Goal: Task Accomplishment & Management: Complete application form

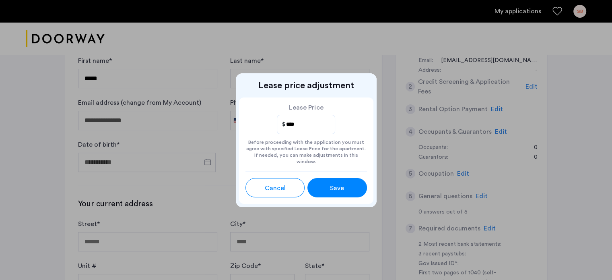
click at [328, 183] on div "Save" at bounding box center [337, 188] width 27 height 10
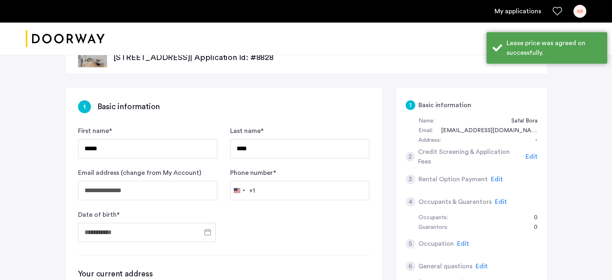
scroll to position [21, 0]
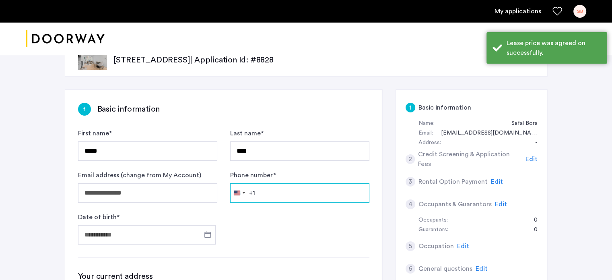
click at [279, 190] on input "Phone number *" at bounding box center [299, 192] width 139 height 19
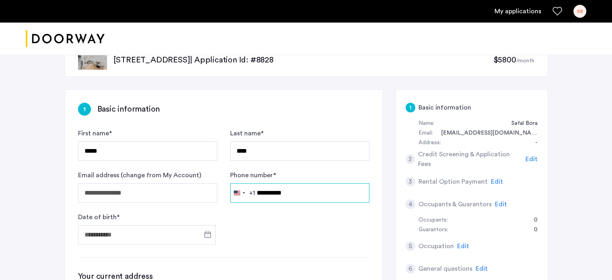
type input "**********"
click at [205, 231] on span "Open calendar" at bounding box center [207, 234] width 19 height 19
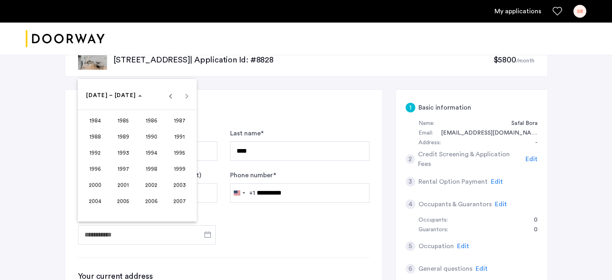
click at [155, 165] on span "1998" at bounding box center [151, 169] width 25 height 14
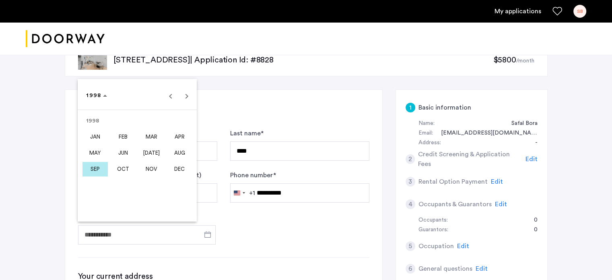
click at [100, 151] on span "MAY" at bounding box center [95, 153] width 25 height 14
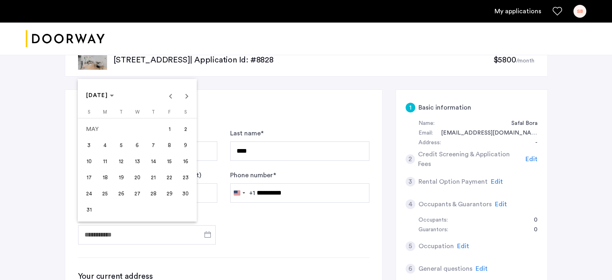
click at [126, 176] on span "19" at bounding box center [121, 177] width 14 height 14
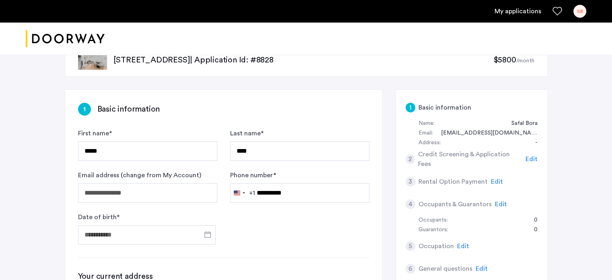
type input "**********"
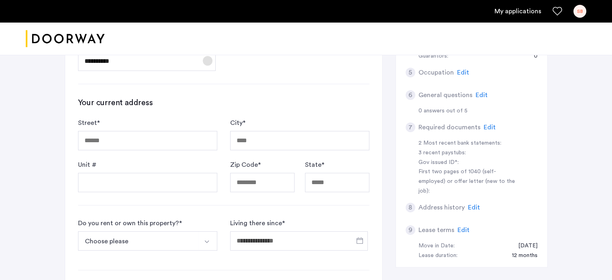
scroll to position [195, 0]
click at [149, 145] on input "Street *" at bounding box center [147, 139] width 139 height 19
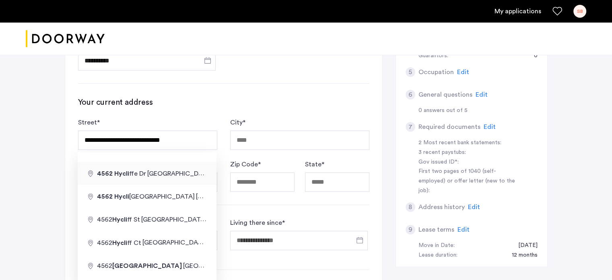
type input "**********"
type input "****"
type input "*****"
type input "**"
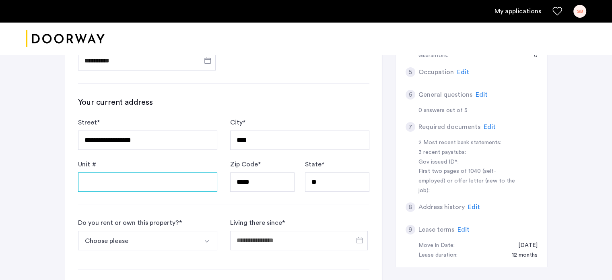
click at [118, 177] on input "Unit #" at bounding box center [147, 181] width 139 height 19
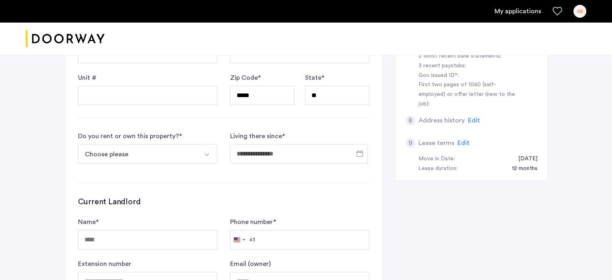
click at [151, 151] on button "Choose please" at bounding box center [138, 153] width 120 height 19
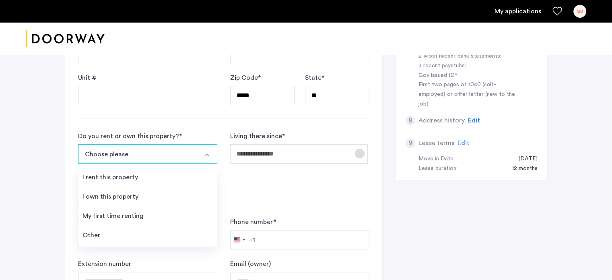
click at [357, 153] on span "Open calendar" at bounding box center [359, 153] width 19 height 19
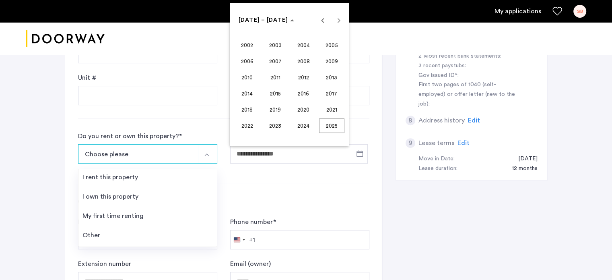
click at [94, 235] on div at bounding box center [306, 140] width 612 height 280
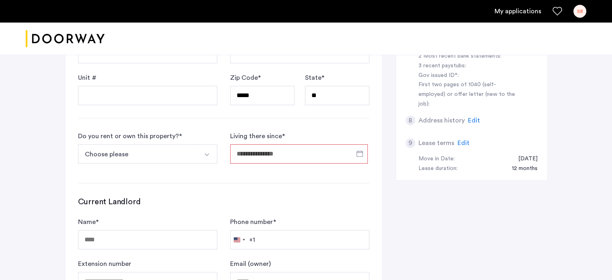
click at [156, 154] on button "Choose please" at bounding box center [138, 153] width 120 height 19
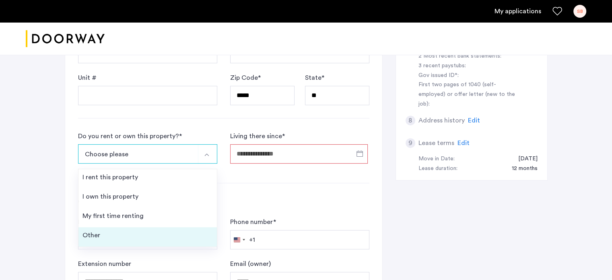
click at [132, 233] on li "Other" at bounding box center [148, 236] width 139 height 19
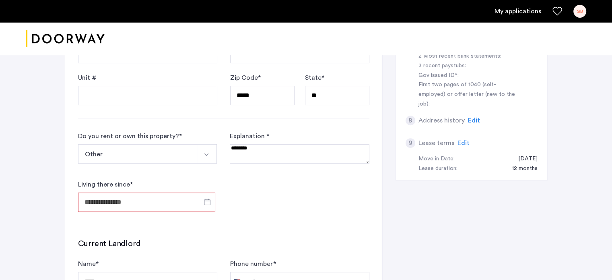
click at [263, 147] on textarea at bounding box center [299, 153] width 139 height 19
type textarea "**********"
click at [209, 199] on span "Open calendar" at bounding box center [207, 201] width 19 height 19
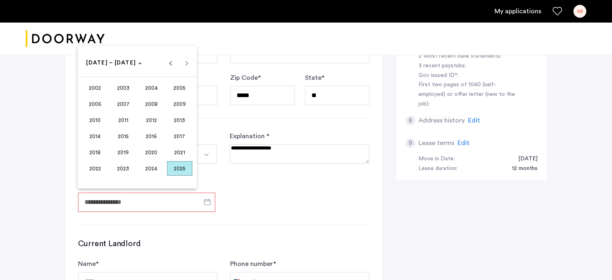
click at [155, 156] on span "2020" at bounding box center [151, 152] width 25 height 14
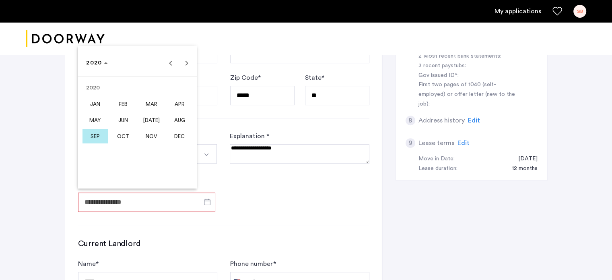
click at [146, 104] on span "MAR" at bounding box center [151, 104] width 25 height 14
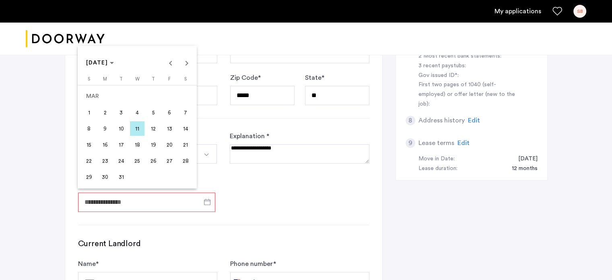
click at [166, 141] on span "20" at bounding box center [169, 144] width 14 height 14
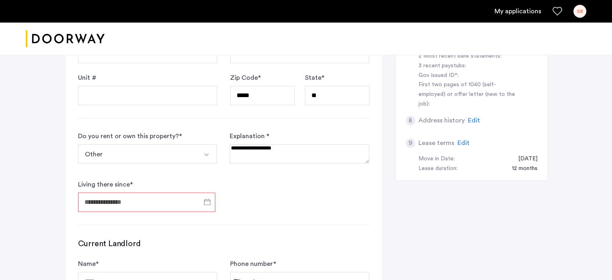
type input "**********"
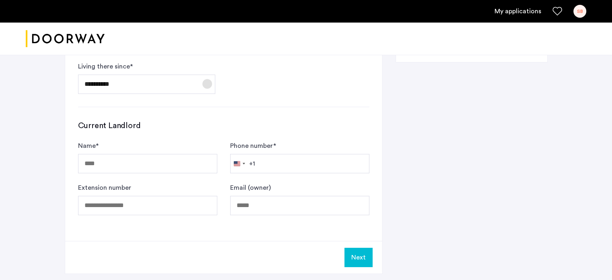
scroll to position [401, 0]
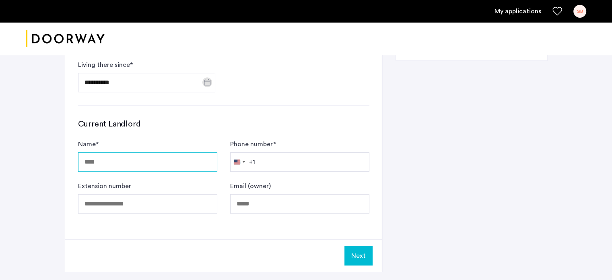
click at [95, 161] on input "Name *" at bounding box center [147, 161] width 139 height 19
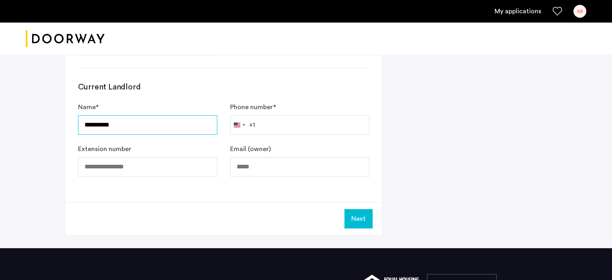
scroll to position [456, 0]
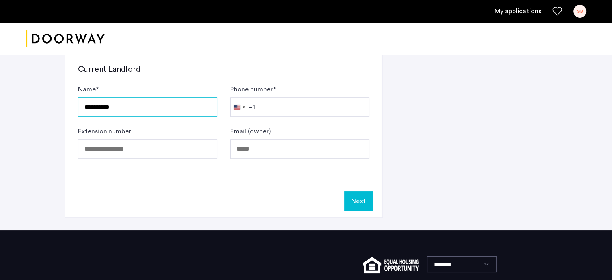
type input "**********"
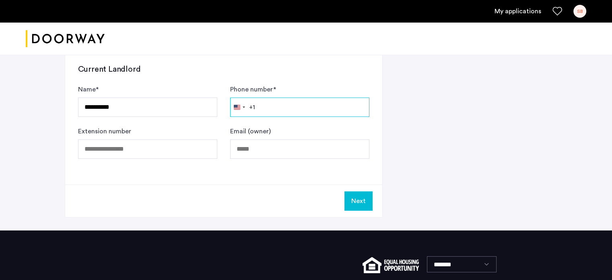
click at [266, 106] on input "Phone number *" at bounding box center [299, 106] width 139 height 19
type input "**********"
click at [256, 150] on input "Email (owner)" at bounding box center [299, 148] width 139 height 19
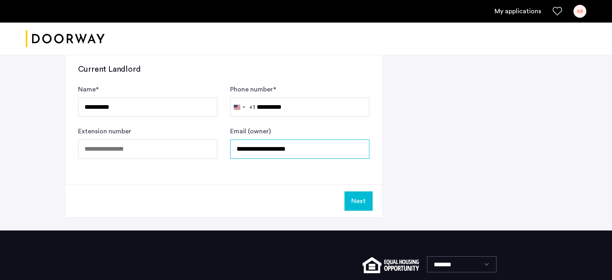
type input "**********"
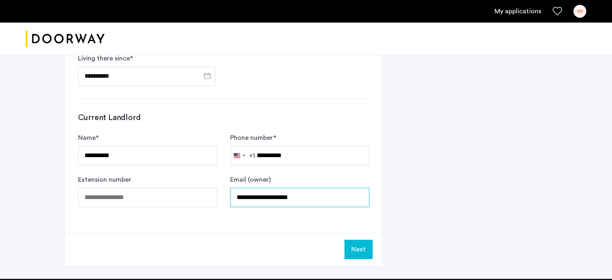
scroll to position [408, 0]
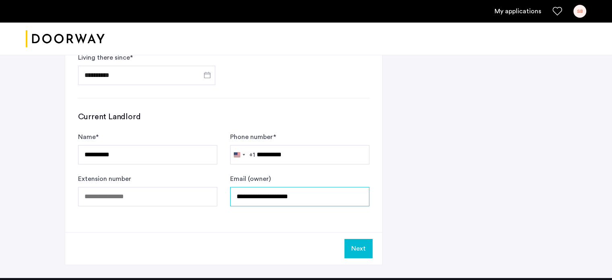
click at [266, 196] on input "**********" at bounding box center [299, 196] width 139 height 19
click at [292, 123] on div "**********" at bounding box center [224, 158] width 292 height 95
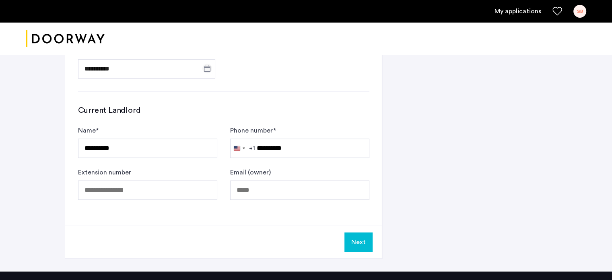
scroll to position [414, 0]
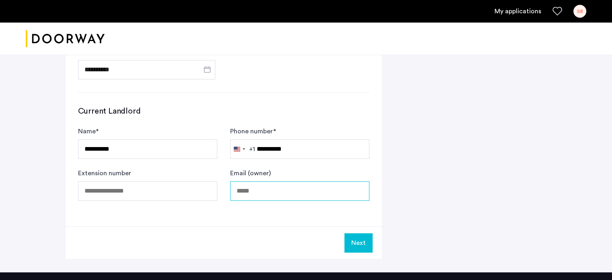
click at [286, 190] on input "Email (owner)" at bounding box center [299, 190] width 139 height 19
type input "**********"
click at [363, 240] on button "Next" at bounding box center [359, 242] width 28 height 19
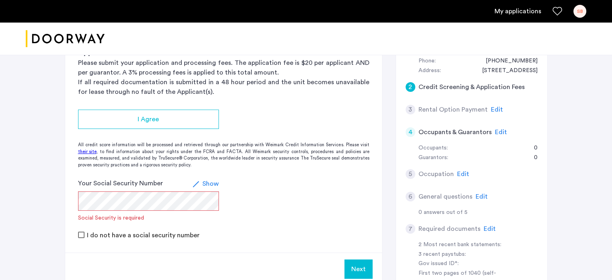
scroll to position [103, 0]
click at [209, 185] on span "Show" at bounding box center [211, 183] width 17 height 6
click at [209, 185] on span "Hide" at bounding box center [212, 183] width 14 height 6
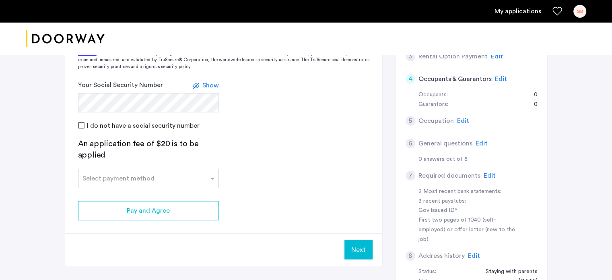
scroll to position [157, 0]
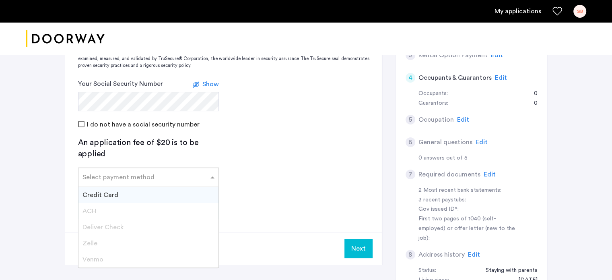
click at [169, 178] on div at bounding box center [149, 175] width 140 height 10
click at [173, 189] on div "Credit Card" at bounding box center [149, 195] width 140 height 16
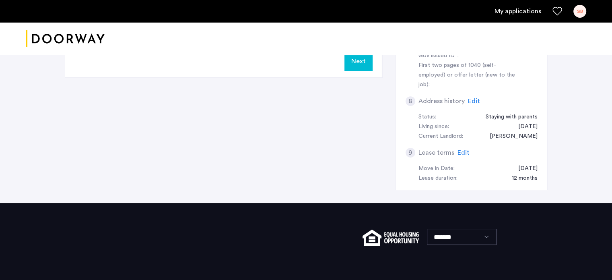
scroll to position [187, 0]
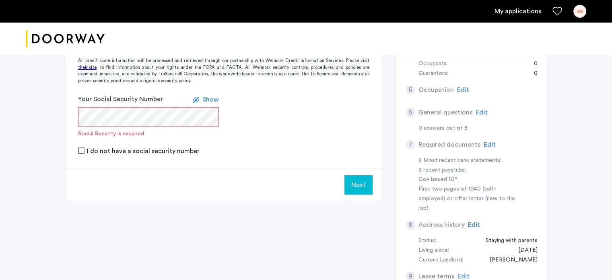
click at [362, 185] on button "Next" at bounding box center [359, 184] width 28 height 19
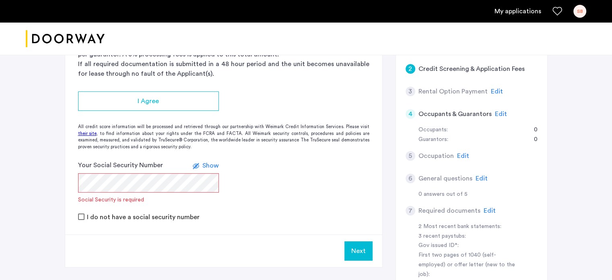
scroll to position [122, 0]
click at [486, 210] on span "Edit" at bounding box center [490, 210] width 12 height 6
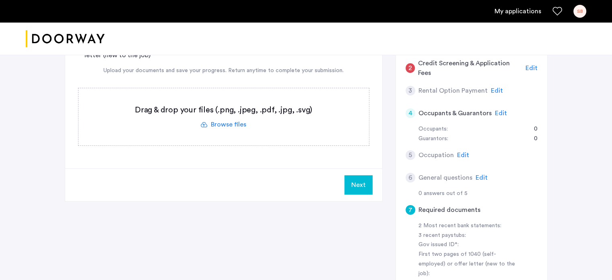
click at [472, 173] on div "6 General questions Edit" at bounding box center [472, 177] width 132 height 23
click at [476, 175] on span "Edit" at bounding box center [482, 177] width 12 height 6
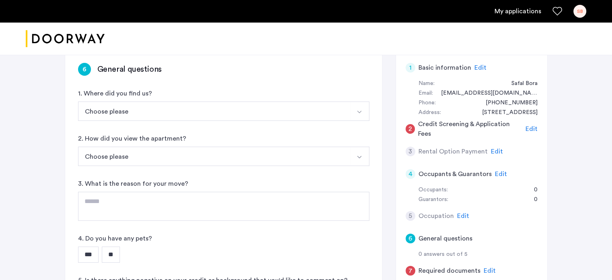
scroll to position [54, 0]
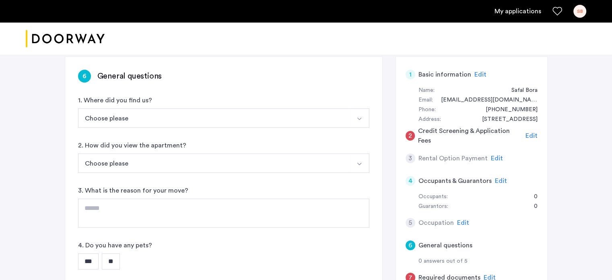
click at [498, 183] on span "Edit" at bounding box center [501, 181] width 12 height 6
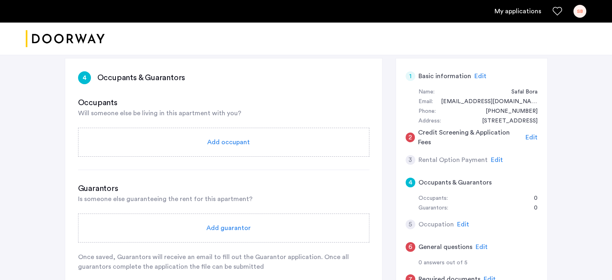
scroll to position [53, 0]
click at [492, 153] on div "3 Rental Option Payment Edit" at bounding box center [472, 159] width 132 height 23
click at [493, 159] on span "Edit" at bounding box center [497, 159] width 12 height 6
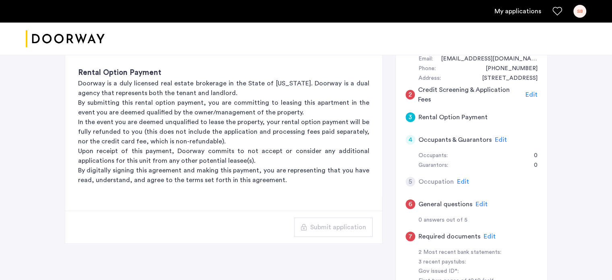
scroll to position [95, 0]
click at [478, 205] on span "Edit" at bounding box center [482, 204] width 12 height 6
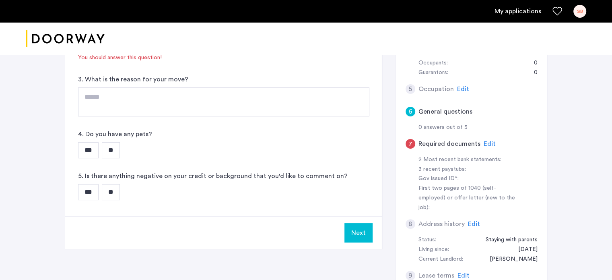
scroll to position [242, 0]
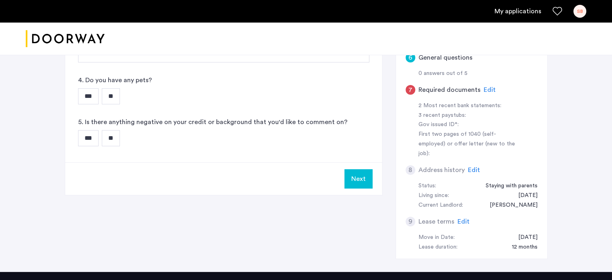
click at [470, 167] on span "Edit" at bounding box center [474, 170] width 12 height 6
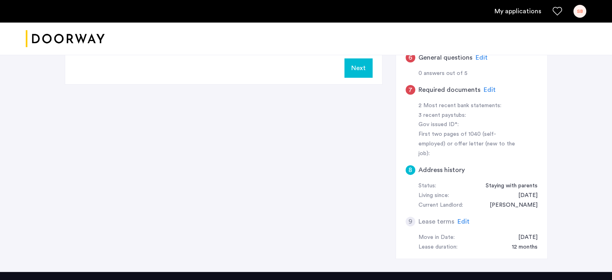
click at [461, 218] on span "Edit" at bounding box center [464, 221] width 12 height 6
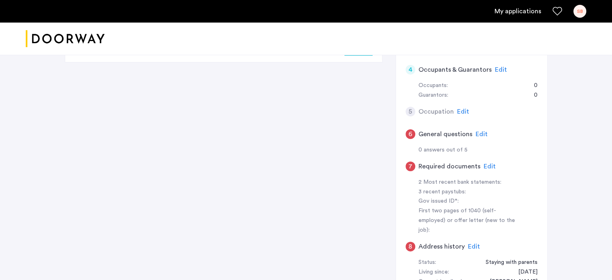
scroll to position [168, 0]
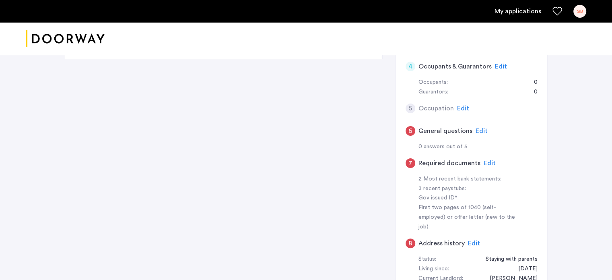
click at [487, 162] on span "Edit" at bounding box center [490, 163] width 12 height 6
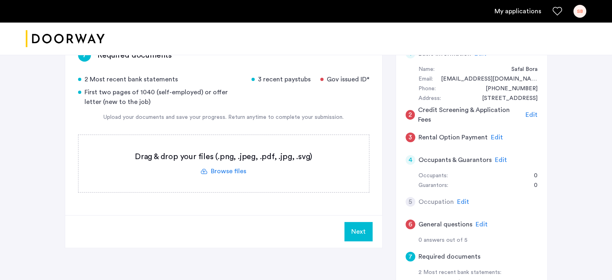
scroll to position [74, 0]
click at [496, 137] on span "Edit" at bounding box center [497, 138] width 12 height 6
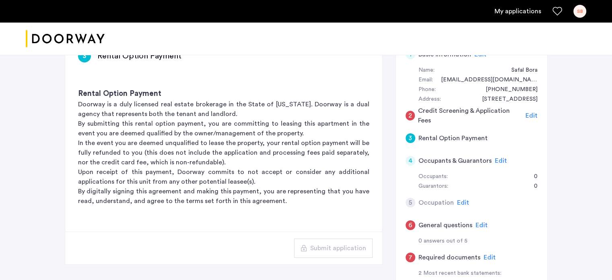
click at [531, 117] on span "Edit" at bounding box center [532, 115] width 12 height 6
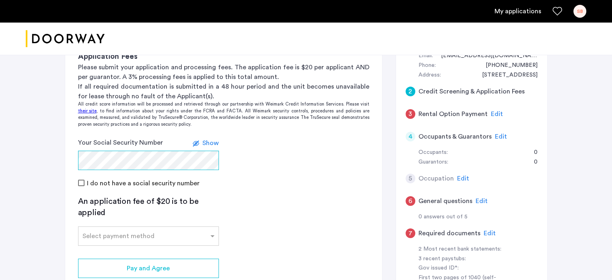
scroll to position [129, 0]
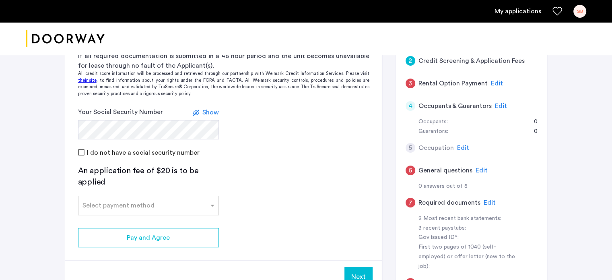
click at [130, 204] on input "text" at bounding box center [141, 204] width 116 height 6
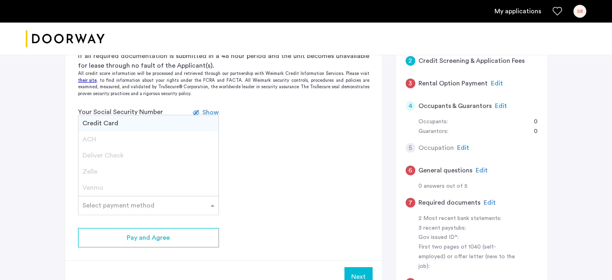
click at [119, 123] on div "Credit Card" at bounding box center [149, 123] width 140 height 16
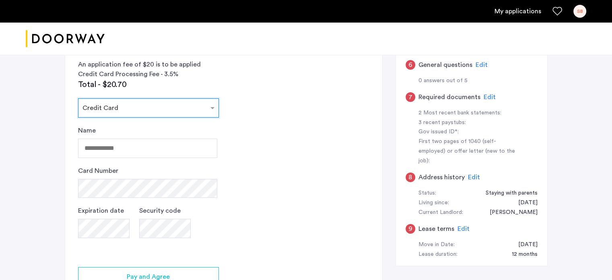
scroll to position [251, 0]
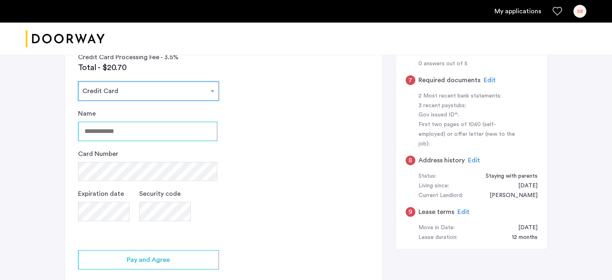
click at [125, 122] on input "Name" at bounding box center [147, 131] width 139 height 19
type input "**********"
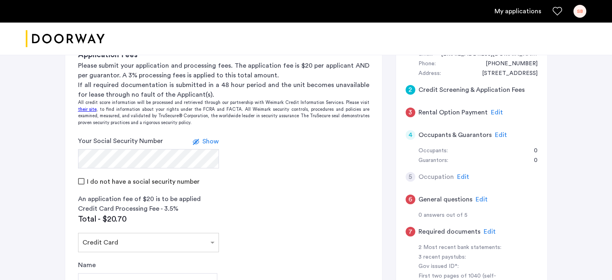
scroll to position [97, 0]
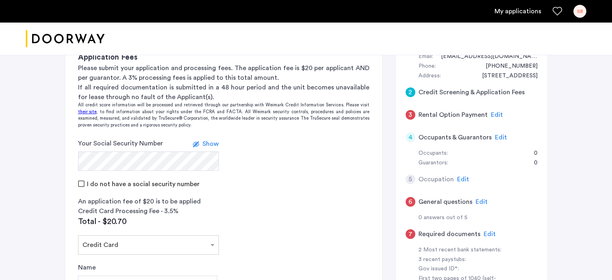
click at [492, 112] on span "Edit" at bounding box center [497, 115] width 12 height 6
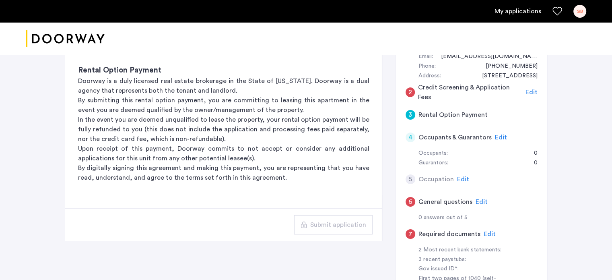
click at [500, 134] on span "Edit" at bounding box center [501, 137] width 12 height 6
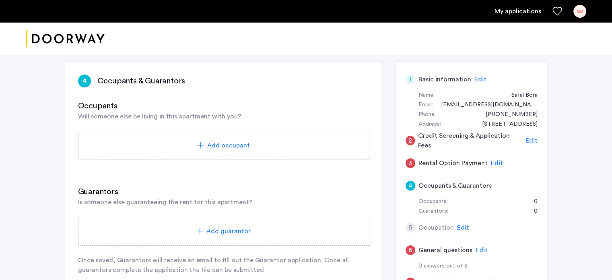
scroll to position [50, 0]
click at [231, 148] on span "Add occupant" at bounding box center [228, 145] width 43 height 10
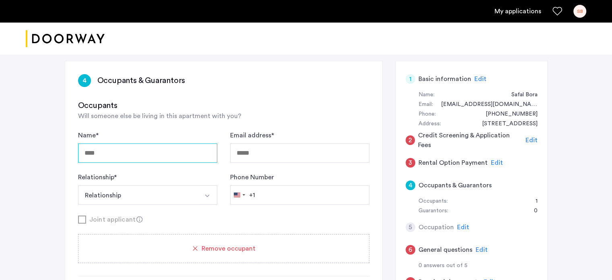
click at [176, 147] on input "Name *" at bounding box center [147, 152] width 139 height 19
type input "**********"
click at [129, 200] on button "Relationship" at bounding box center [138, 194] width 120 height 19
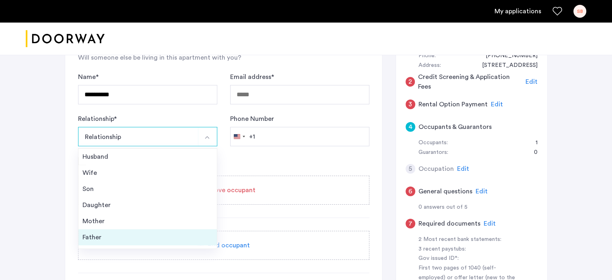
scroll to position [29, 0]
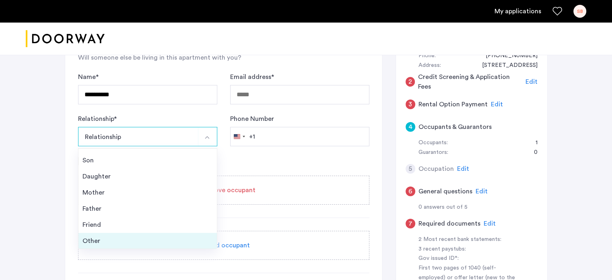
click at [96, 240] on div "Other" at bounding box center [148, 241] width 130 height 10
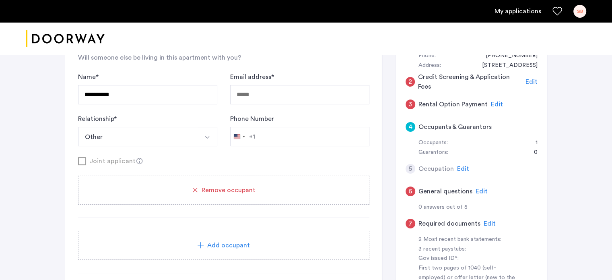
click at [135, 137] on button "Other" at bounding box center [138, 136] width 120 height 19
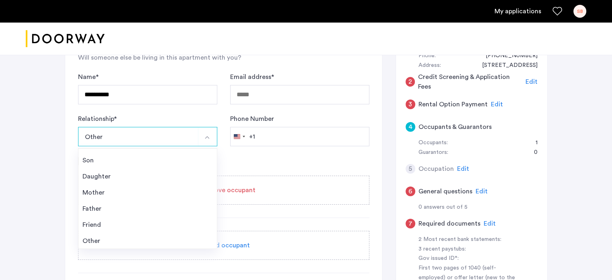
click at [135, 137] on button "Other" at bounding box center [138, 136] width 120 height 19
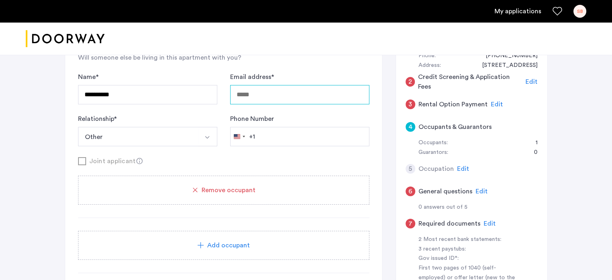
click at [250, 96] on input "Email address *" at bounding box center [299, 94] width 139 height 19
type input "*"
type input "**********"
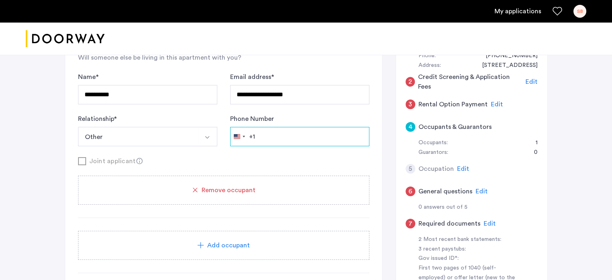
click at [260, 139] on input "Phone Number" at bounding box center [299, 136] width 139 height 19
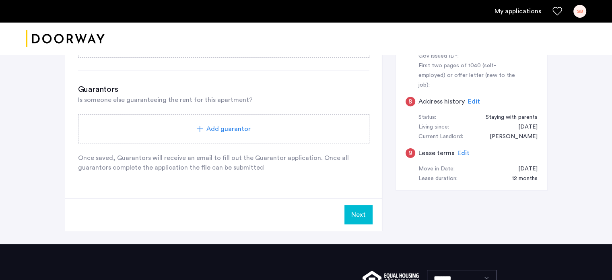
scroll to position [309, 0]
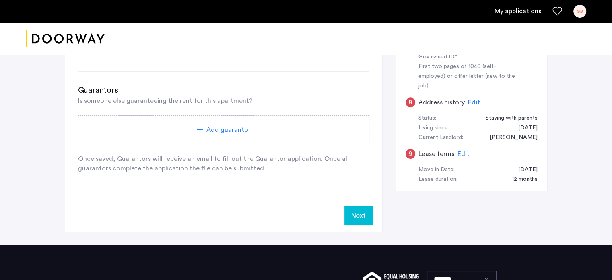
type input "**********"
click at [352, 210] on button "Next" at bounding box center [359, 215] width 28 height 19
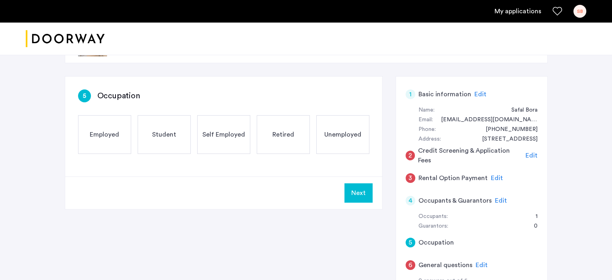
scroll to position [35, 0]
click at [234, 134] on span "Self Employed" at bounding box center [224, 134] width 43 height 10
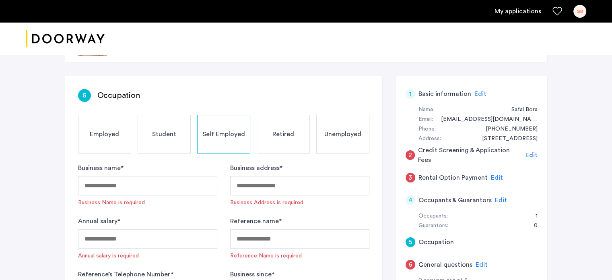
scroll to position [108, 0]
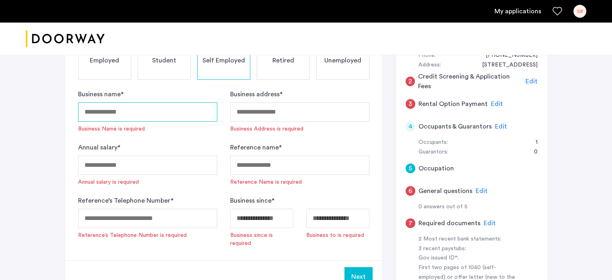
click at [149, 110] on input "Business name *" at bounding box center [147, 111] width 139 height 19
type input "*********"
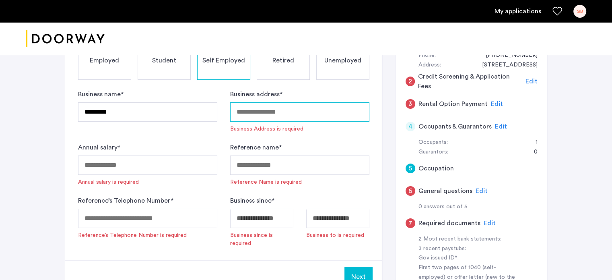
scroll to position [78, 0]
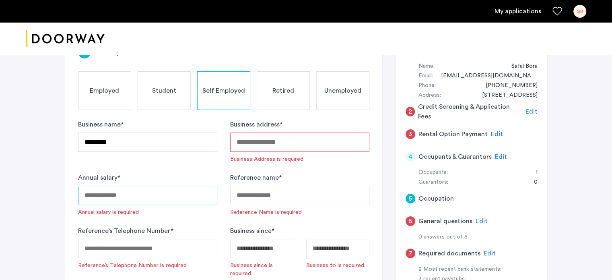
click at [140, 198] on input "Annual salary *" at bounding box center [147, 195] width 139 height 19
click at [267, 139] on input "Business address *" at bounding box center [299, 141] width 139 height 19
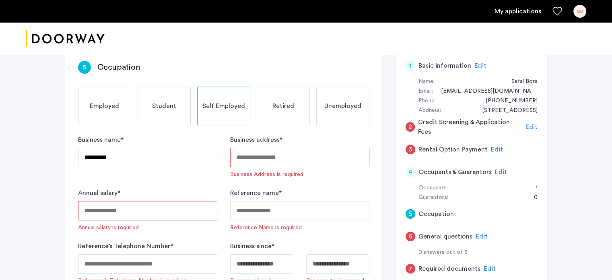
scroll to position [52, 0]
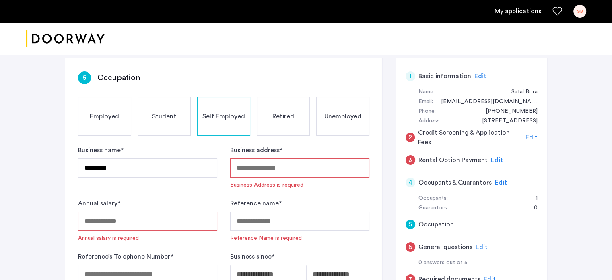
click at [114, 119] on span "Employed" at bounding box center [104, 117] width 29 height 10
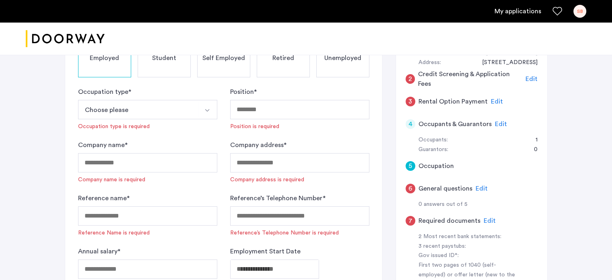
scroll to position [111, 0]
click at [132, 103] on button "Choose please" at bounding box center [138, 108] width 120 height 19
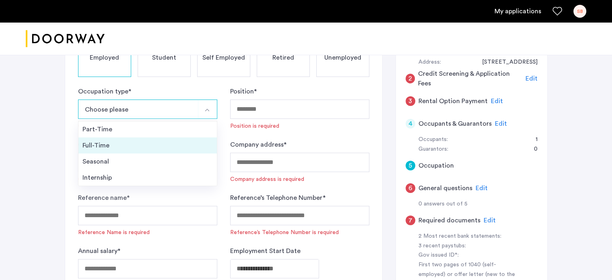
click at [114, 138] on li "Full-Time" at bounding box center [148, 145] width 139 height 16
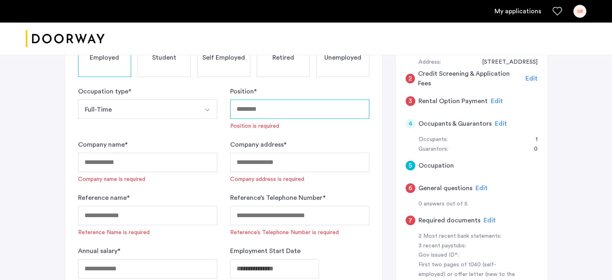
click at [247, 104] on input "Position *" at bounding box center [299, 108] width 139 height 19
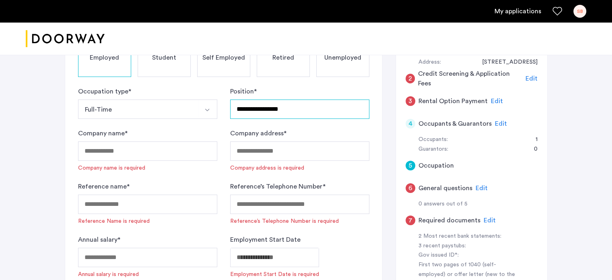
type input "**********"
click at [130, 161] on div "Company name * Company name is required" at bounding box center [147, 149] width 139 height 43
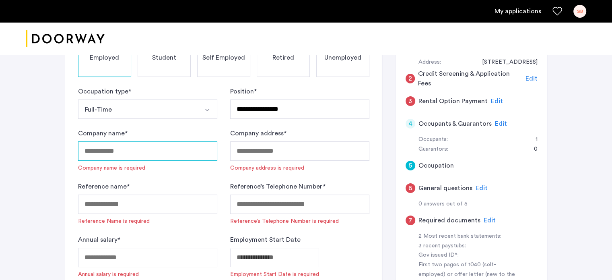
click at [122, 146] on input "Company name *" at bounding box center [147, 150] width 139 height 19
type input "*********"
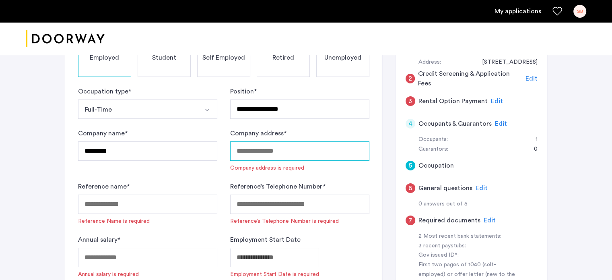
click at [241, 148] on input "Company address *" at bounding box center [299, 150] width 139 height 19
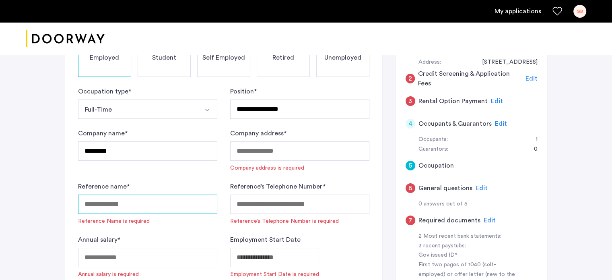
click at [119, 202] on input "Reference name *" at bounding box center [147, 203] width 139 height 19
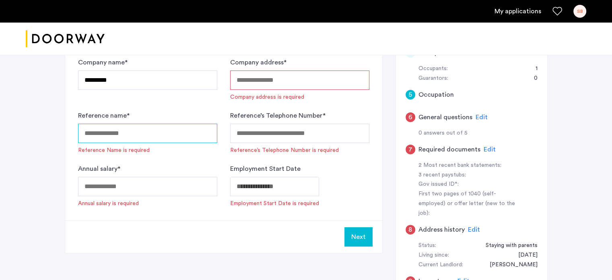
scroll to position [182, 0]
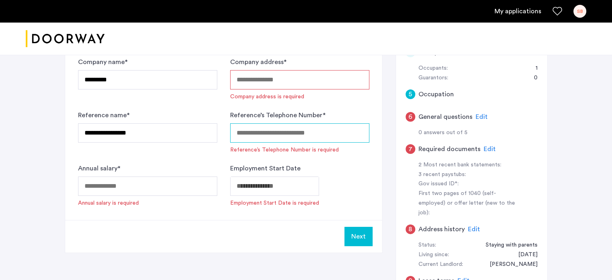
click at [259, 131] on input "Reference’s Telephone Number *" at bounding box center [299, 132] width 139 height 19
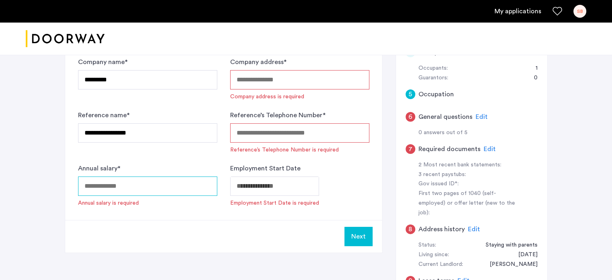
click at [159, 183] on input "Annual salary *" at bounding box center [147, 185] width 139 height 19
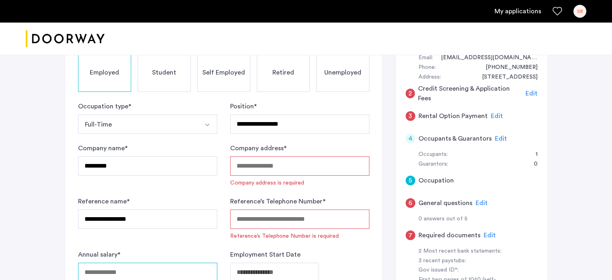
scroll to position [96, 0]
click at [240, 170] on input "Company address *" at bounding box center [299, 166] width 139 height 19
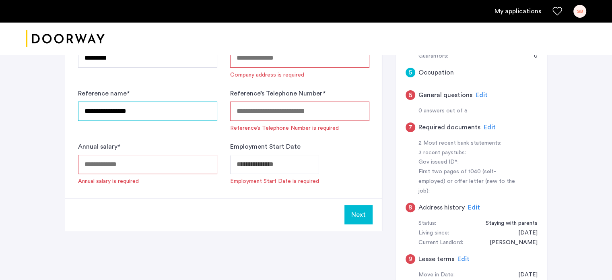
click at [133, 112] on input "**********" at bounding box center [147, 110] width 139 height 19
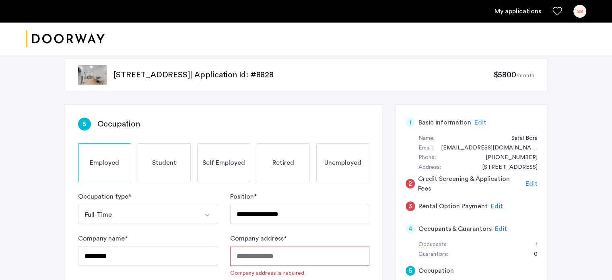
scroll to position [176, 0]
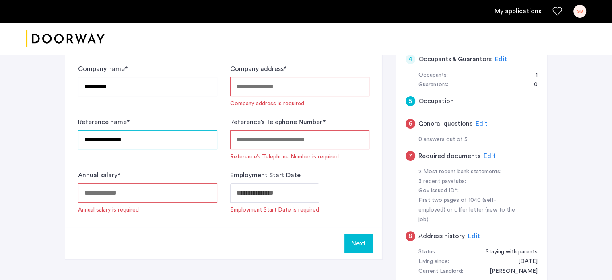
type input "**********"
click at [480, 126] on span "Edit" at bounding box center [482, 123] width 12 height 6
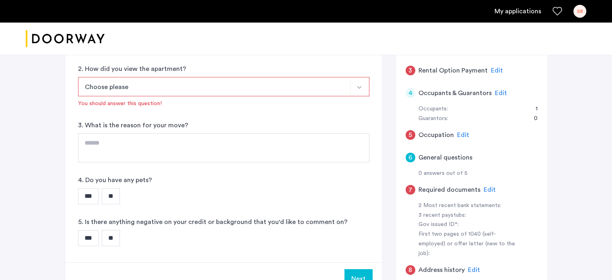
scroll to position [141, 0]
click at [230, 83] on button "Choose please" at bounding box center [214, 86] width 273 height 19
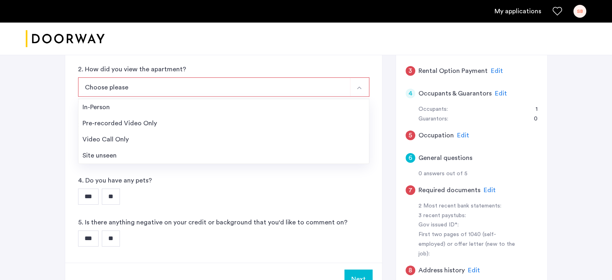
click at [230, 83] on button "Choose please" at bounding box center [214, 86] width 273 height 19
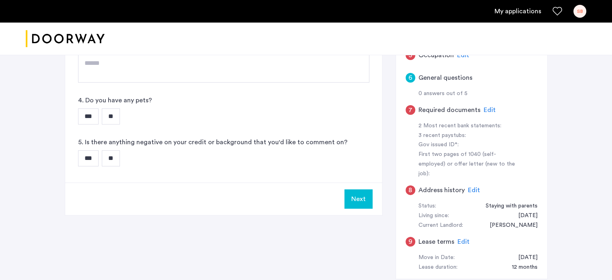
scroll to position [222, 0]
click at [491, 108] on span "Edit" at bounding box center [490, 109] width 12 height 6
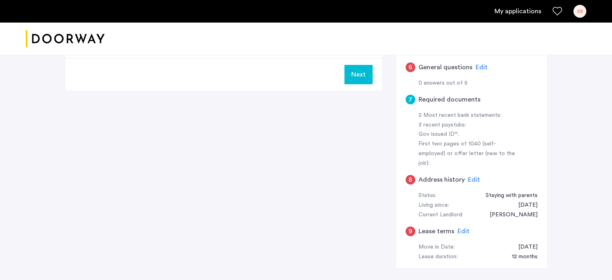
scroll to position [250, 0]
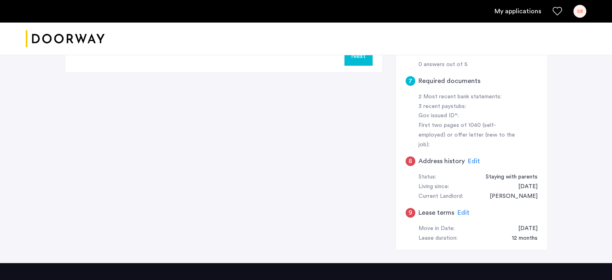
click at [471, 158] on span "Edit" at bounding box center [474, 161] width 12 height 6
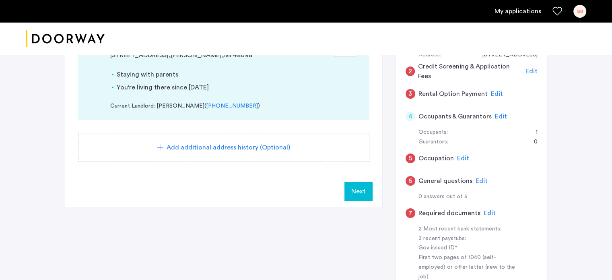
scroll to position [111, 0]
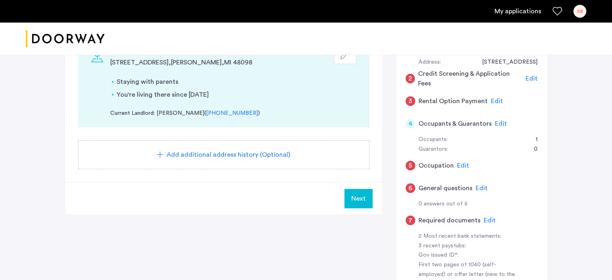
click at [351, 195] on button "Next" at bounding box center [359, 198] width 28 height 19
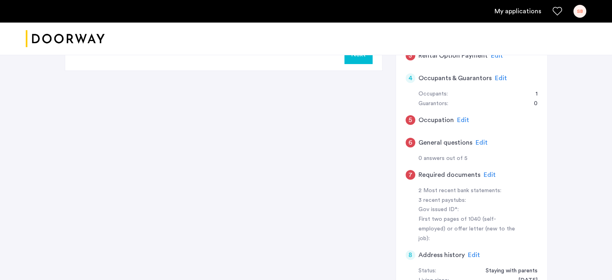
scroll to position [156, 0]
click at [464, 122] on span "Edit" at bounding box center [463, 120] width 12 height 6
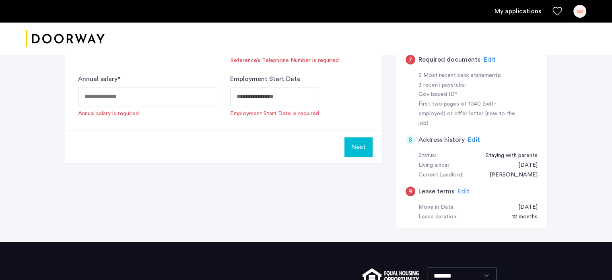
scroll to position [277, 0]
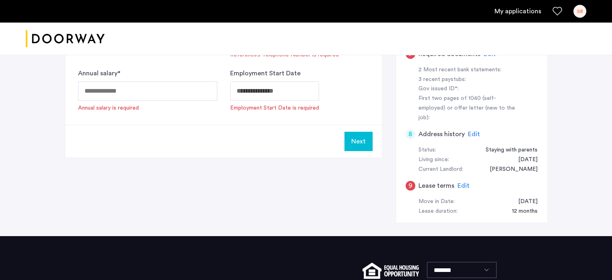
click at [469, 131] on span "Edit" at bounding box center [474, 134] width 12 height 6
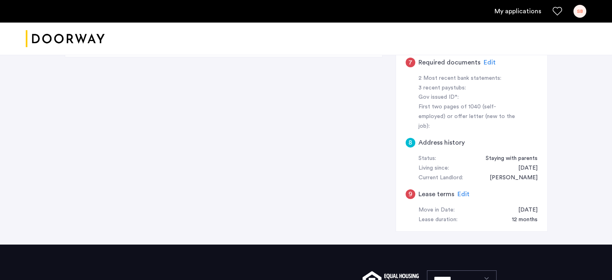
scroll to position [263, 0]
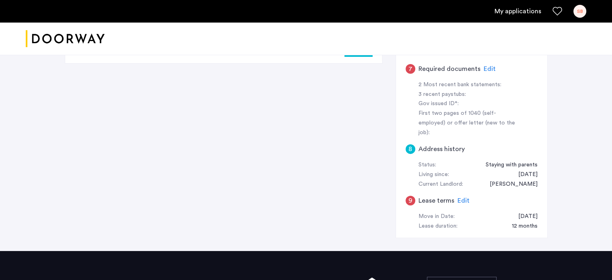
click at [459, 197] on span "Edit" at bounding box center [464, 200] width 12 height 6
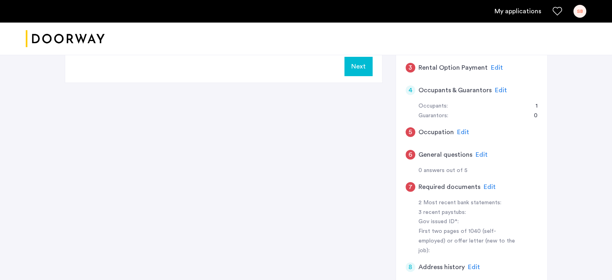
scroll to position [178, 0]
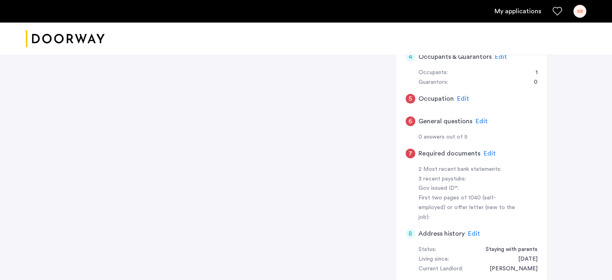
click at [484, 154] on span "Edit" at bounding box center [490, 153] width 12 height 6
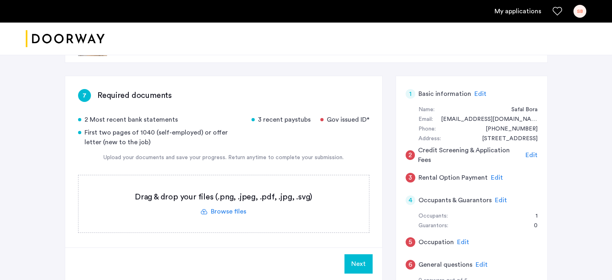
scroll to position [34, 0]
click at [533, 156] on span "Edit" at bounding box center [532, 156] width 12 height 6
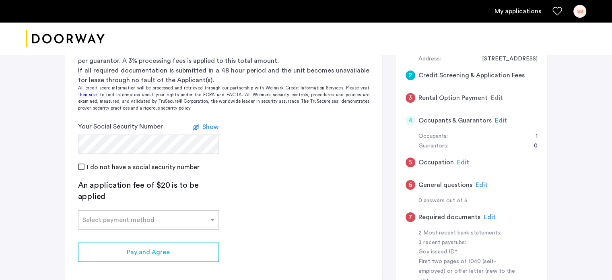
scroll to position [106, 0]
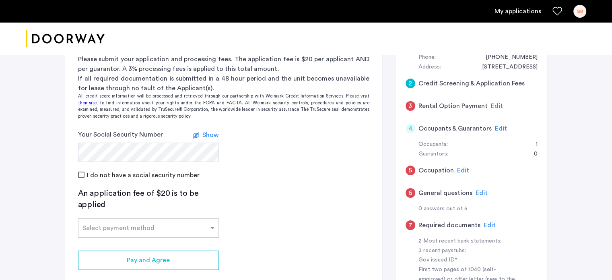
click at [498, 130] on span "Edit" at bounding box center [501, 128] width 12 height 6
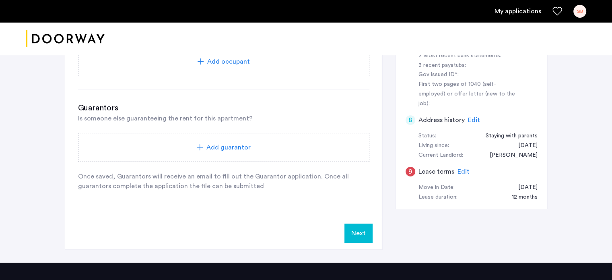
scroll to position [292, 0]
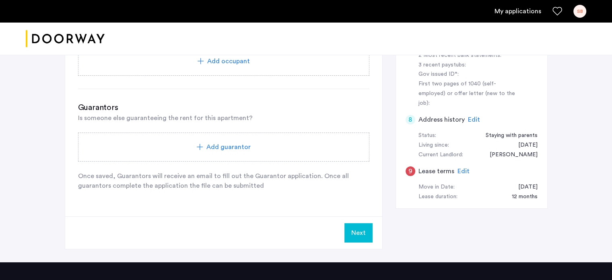
click at [354, 229] on button "Next" at bounding box center [359, 232] width 28 height 19
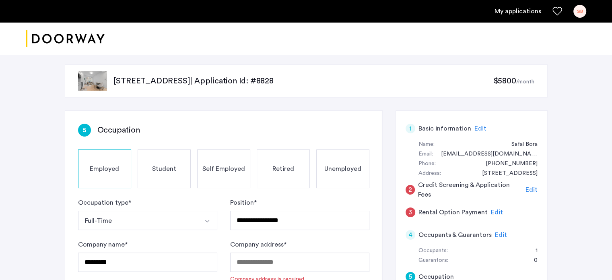
click at [529, 191] on span "Edit" at bounding box center [532, 189] width 12 height 6
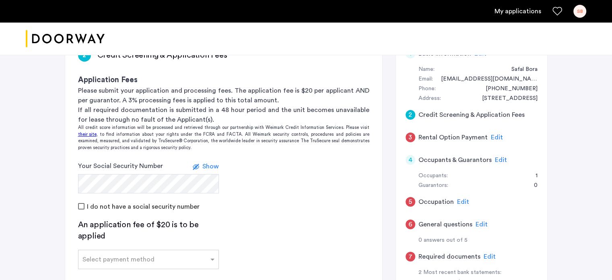
scroll to position [65, 0]
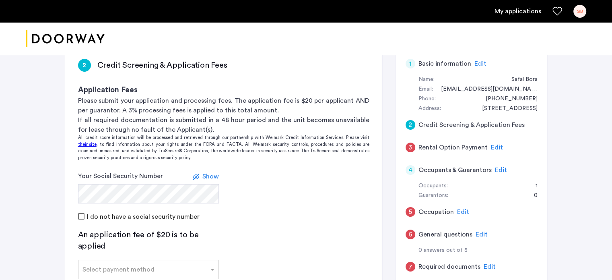
click at [497, 145] on span "Edit" at bounding box center [497, 147] width 12 height 6
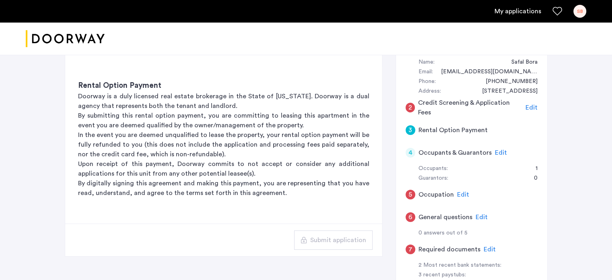
scroll to position [72, 0]
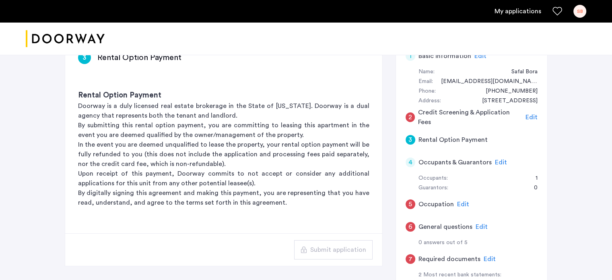
click at [411, 117] on div "2" at bounding box center [411, 117] width 10 height 10
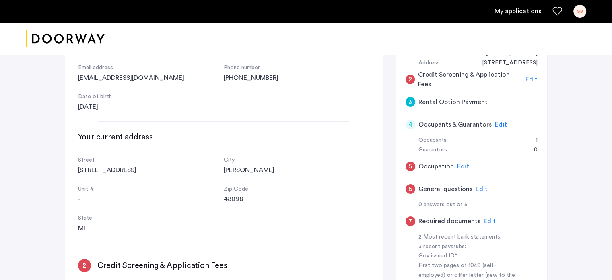
scroll to position [0, 0]
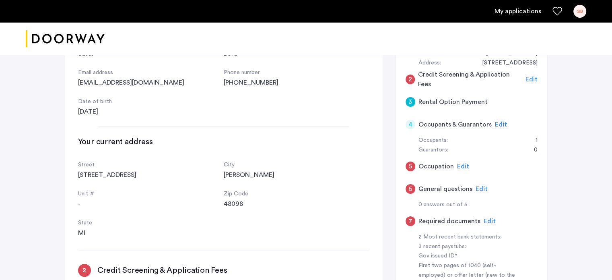
click at [528, 80] on span "Edit" at bounding box center [532, 79] width 12 height 6
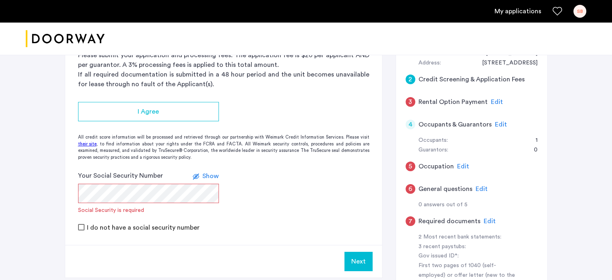
click at [495, 122] on span "Edit" at bounding box center [501, 124] width 12 height 6
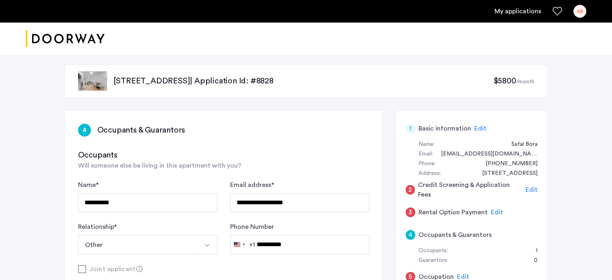
click at [526, 188] on span "Edit" at bounding box center [532, 189] width 12 height 6
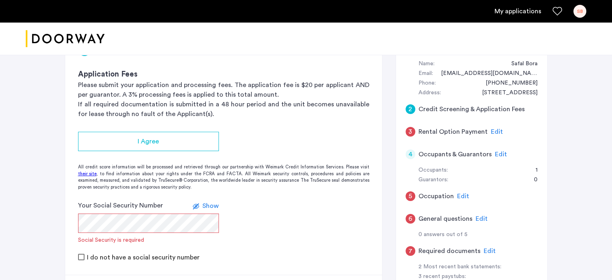
scroll to position [81, 0]
click at [495, 153] on span "Edit" at bounding box center [501, 154] width 12 height 6
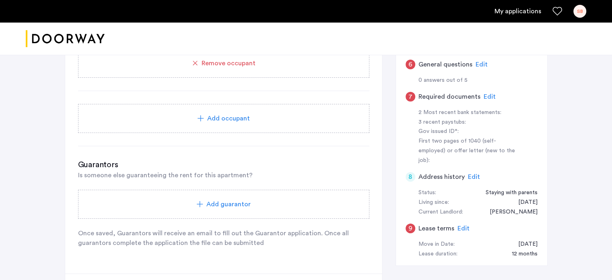
scroll to position [0, 0]
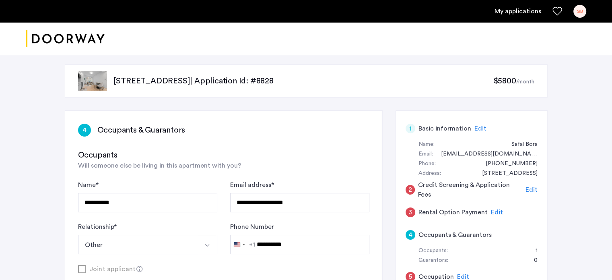
click at [89, 39] on img "Cazamio logo" at bounding box center [65, 39] width 79 height 30
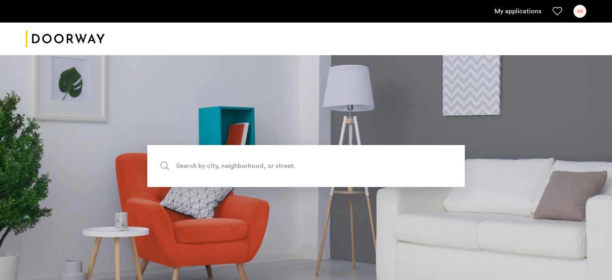
click at [523, 12] on link "My applications" at bounding box center [518, 11] width 47 height 10
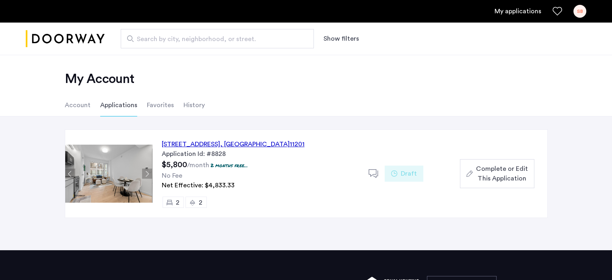
click at [242, 145] on div "127 Concord Street, Unit 9C, Brooklyn , NY 11201" at bounding box center [233, 144] width 143 height 10
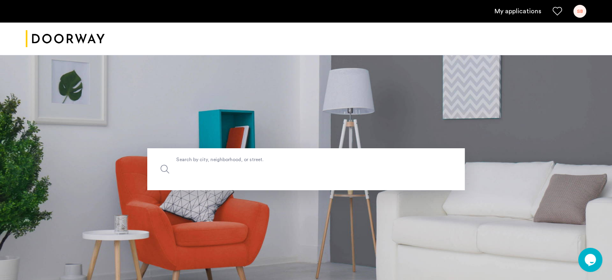
click at [195, 163] on label "Search by city, neighborhood, or street." at bounding box center [306, 169] width 318 height 42
click at [195, 163] on input "Search by city, neighborhood, or street." at bounding box center [306, 169] width 318 height 42
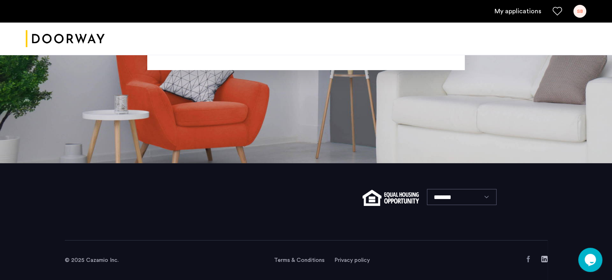
click at [306, 263] on link "Terms & Conditions" at bounding box center [299, 260] width 51 height 8
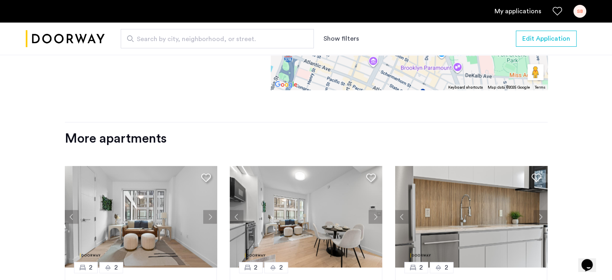
scroll to position [1078, 0]
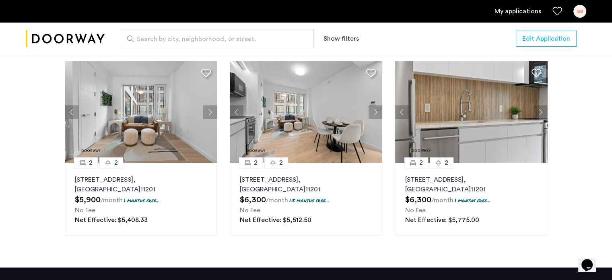
click at [116, 61] on section "More apartments [GEOGRAPHIC_DATA][STREET_ADDRESS] $5,900 /month 1 months free..…" at bounding box center [306, 134] width 483 height 216
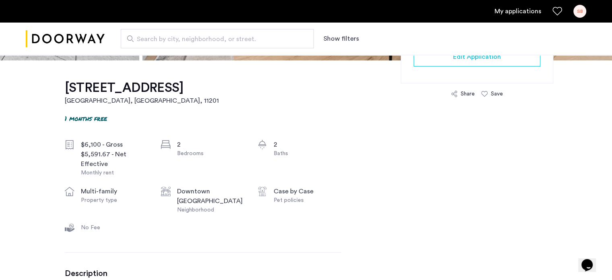
scroll to position [230, 0]
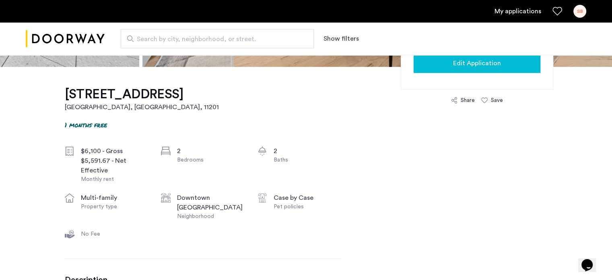
click at [440, 60] on div "Edit Application" at bounding box center [477, 63] width 114 height 10
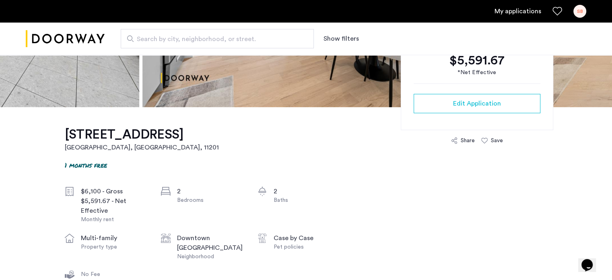
scroll to position [160, 0]
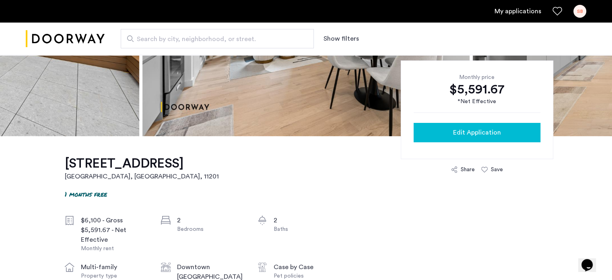
click at [486, 130] on span "Edit Application" at bounding box center [477, 133] width 48 height 10
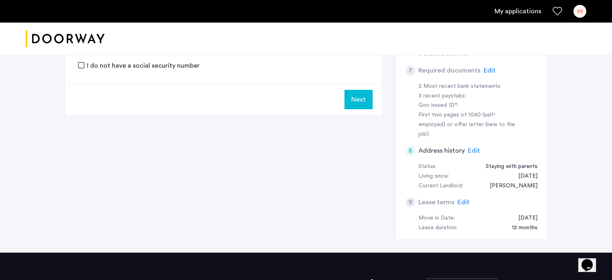
scroll to position [191, 0]
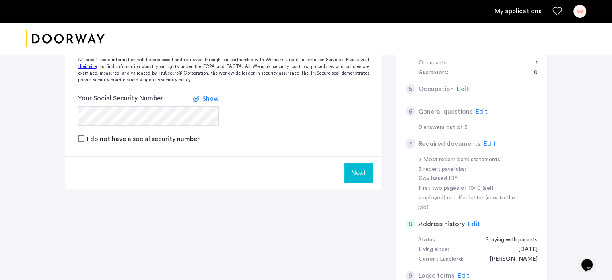
click at [488, 144] on span "Edit" at bounding box center [490, 144] width 12 height 6
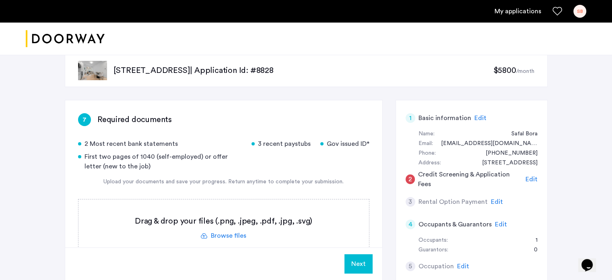
scroll to position [39, 0]
